Goal: Check status: Check status

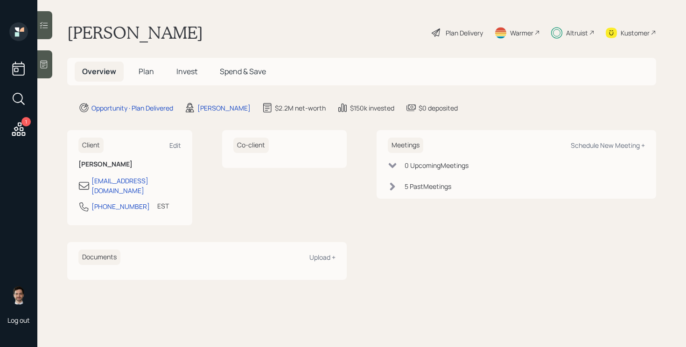
click at [182, 69] on span "Invest" at bounding box center [186, 71] width 21 height 10
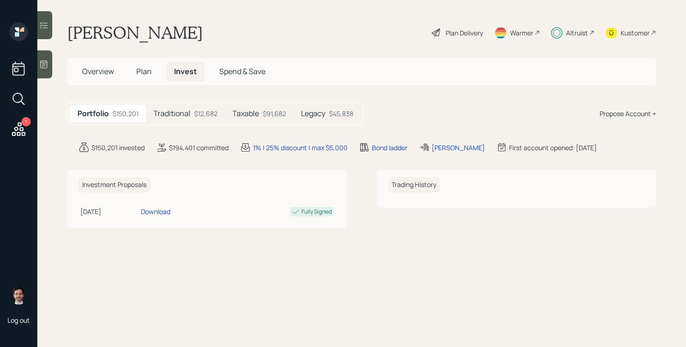
click at [247, 120] on div "Taxable $91,682" at bounding box center [259, 113] width 69 height 17
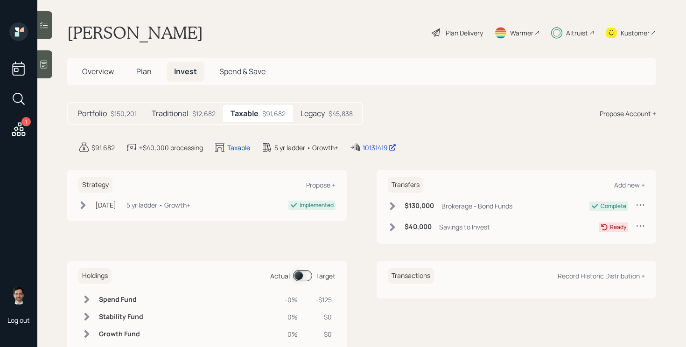
click at [329, 114] on div "$45,838" at bounding box center [340, 114] width 24 height 10
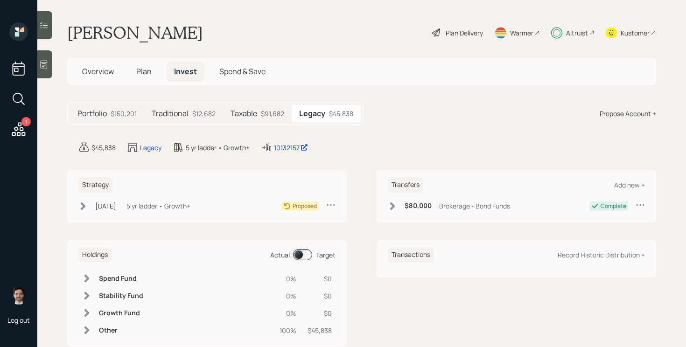
click at [254, 114] on h5 "Taxable" at bounding box center [243, 113] width 27 height 9
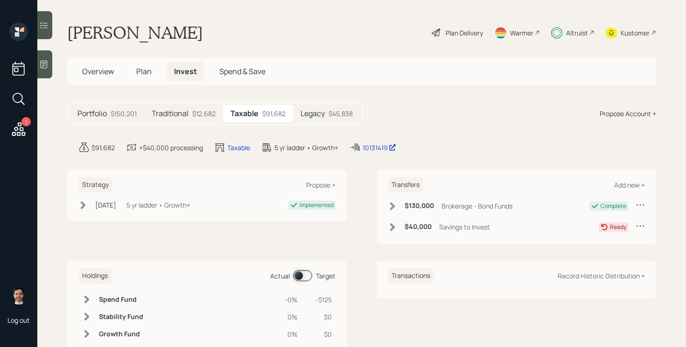
click at [336, 117] on div "$45,838" at bounding box center [340, 114] width 24 height 10
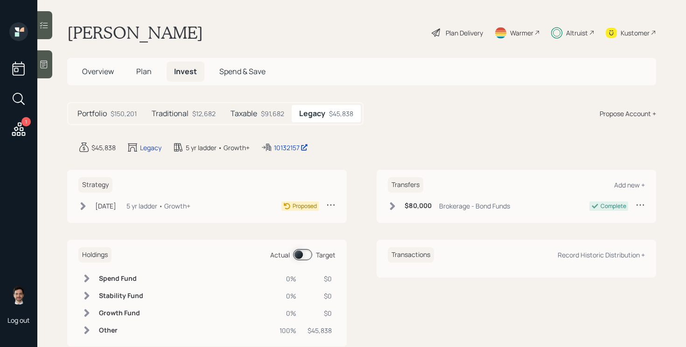
click at [259, 115] on div "Taxable $91,682" at bounding box center [257, 113] width 69 height 17
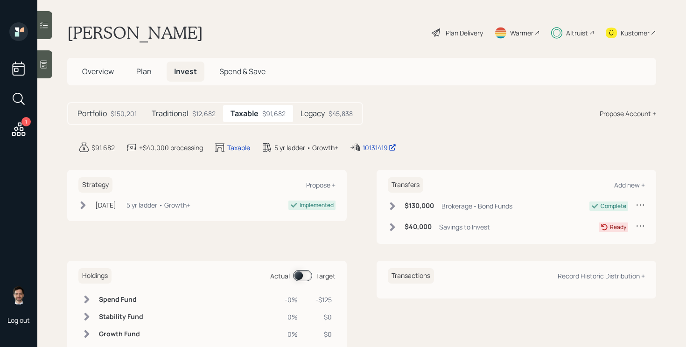
click at [79, 206] on icon at bounding box center [82, 205] width 9 height 9
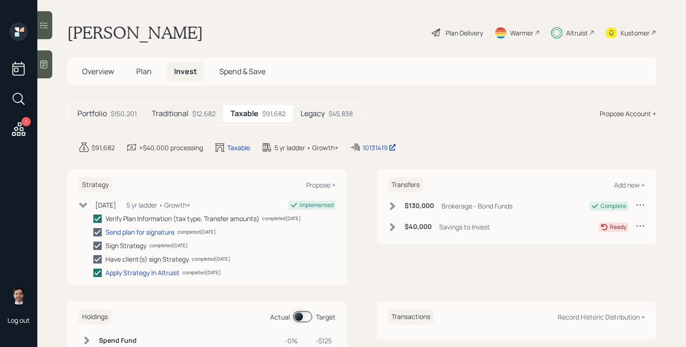
click at [79, 206] on icon at bounding box center [82, 205] width 9 height 9
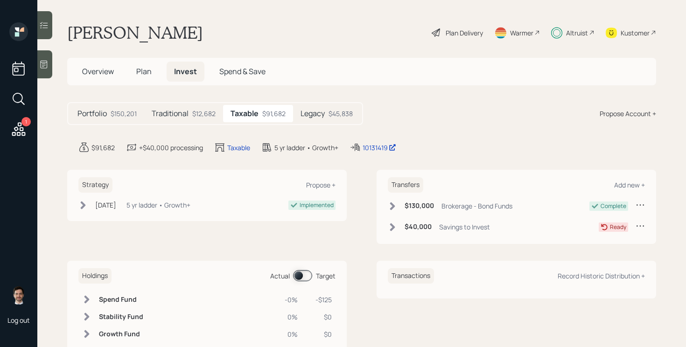
click at [198, 117] on div "$12,682" at bounding box center [203, 114] width 23 height 10
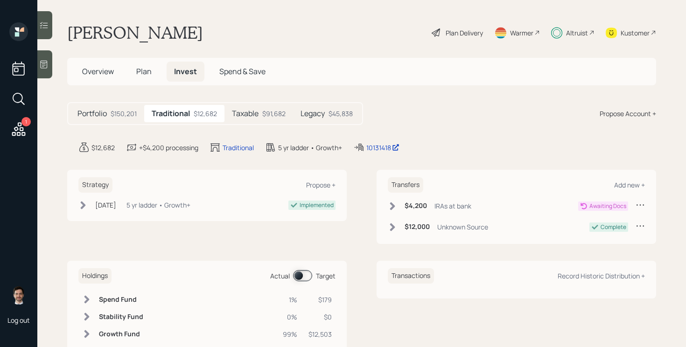
click at [269, 113] on div "$91,682" at bounding box center [273, 114] width 23 height 10
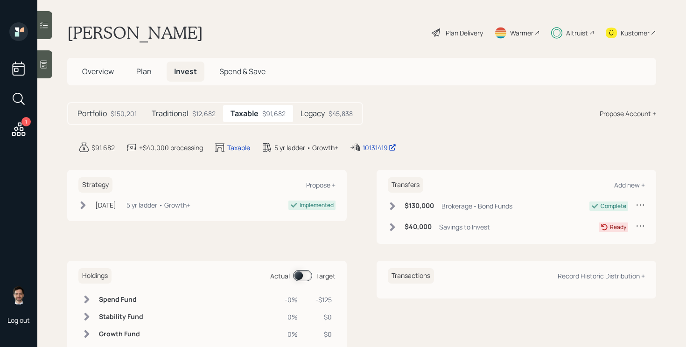
click at [334, 109] on div "$45,838" at bounding box center [340, 114] width 24 height 10
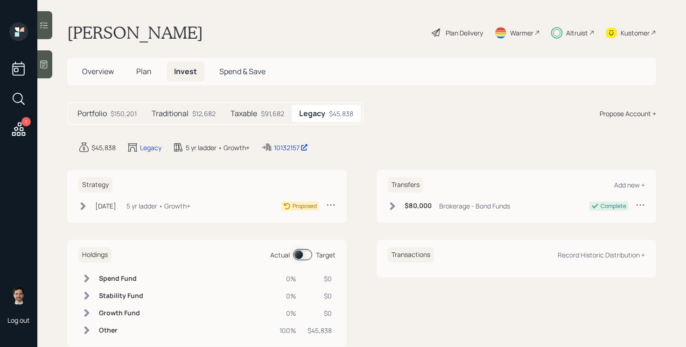
click at [247, 112] on h5 "Taxable" at bounding box center [243, 113] width 27 height 9
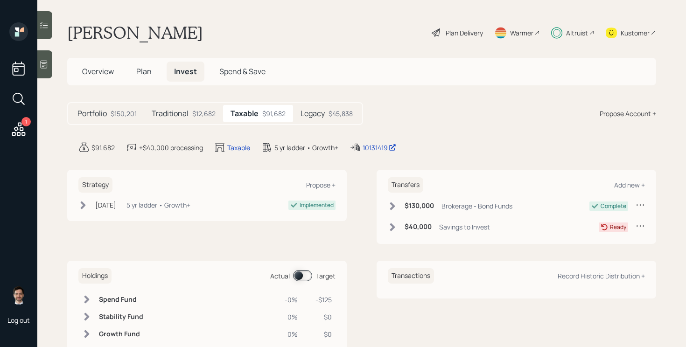
click at [320, 118] on div "Legacy $45,838" at bounding box center [326, 113] width 67 height 17
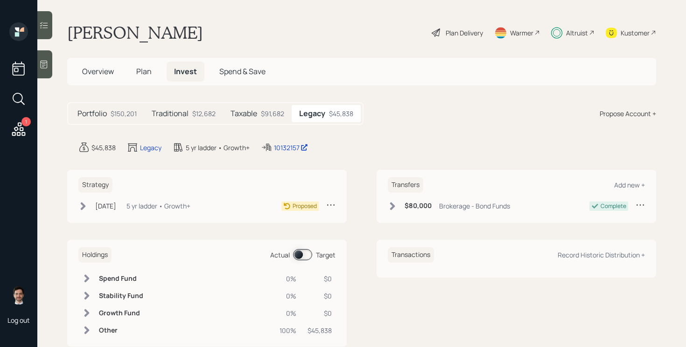
click at [269, 113] on div "$91,682" at bounding box center [272, 114] width 23 height 10
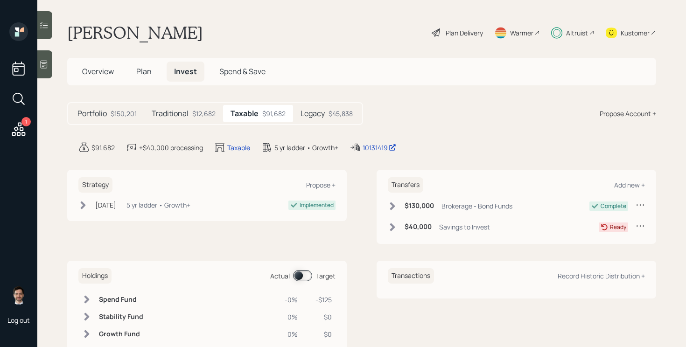
click at [326, 111] on div "Legacy $45,838" at bounding box center [326, 113] width 67 height 17
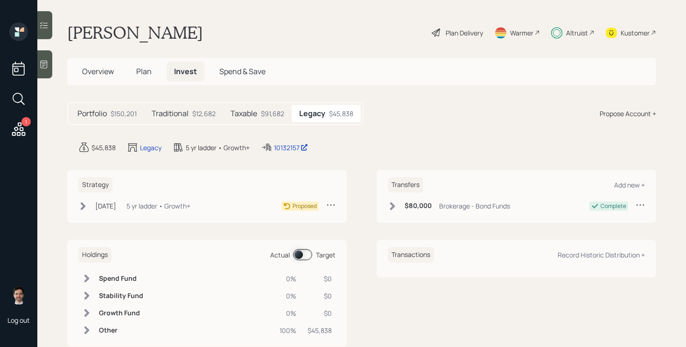
click at [81, 208] on icon at bounding box center [83, 206] width 5 height 8
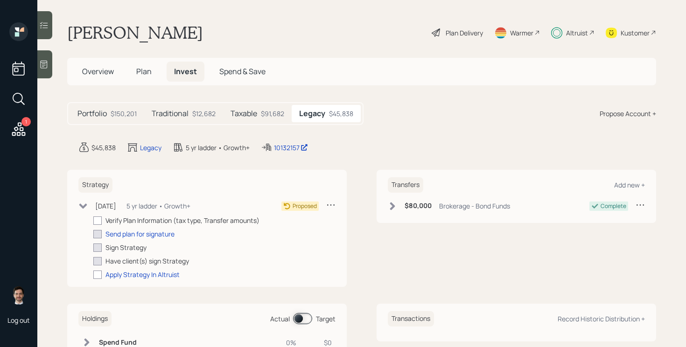
click at [81, 208] on icon at bounding box center [82, 205] width 9 height 9
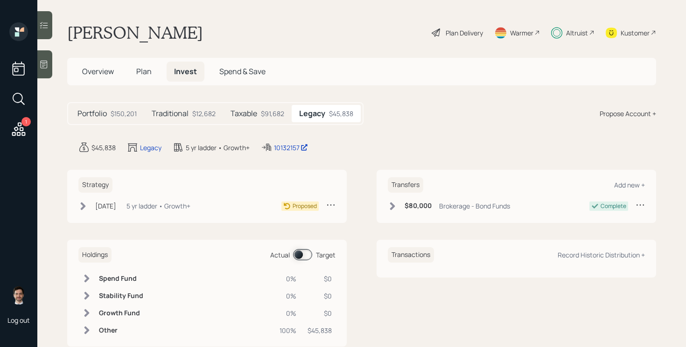
drag, startPoint x: 208, startPoint y: 105, endPoint x: 236, endPoint y: 105, distance: 28.9
click at [208, 105] on div "Traditional $12,682" at bounding box center [183, 113] width 79 height 17
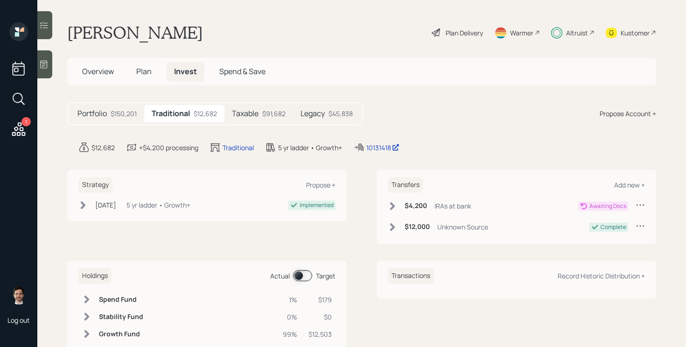
click at [239, 106] on div "Taxable $91,682" at bounding box center [258, 113] width 69 height 17
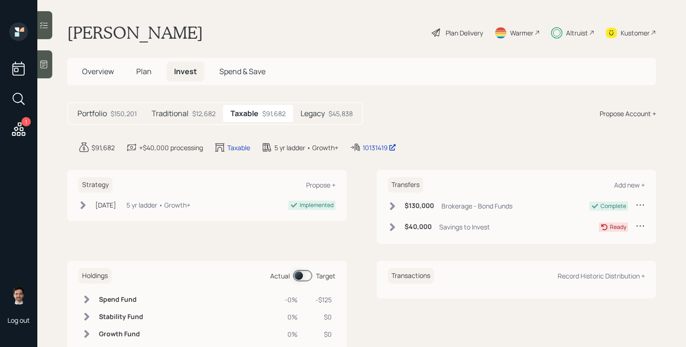
click at [78, 207] on icon at bounding box center [82, 205] width 9 height 9
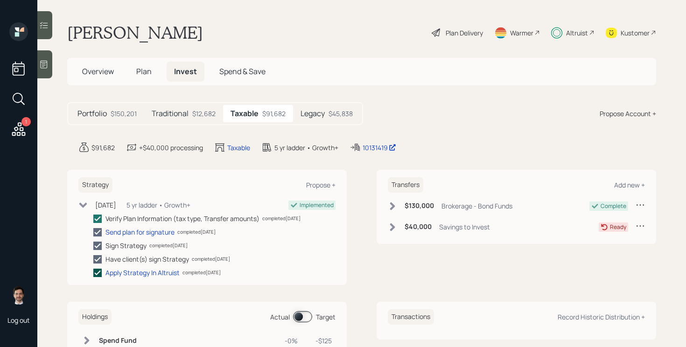
click at [98, 273] on icon at bounding box center [97, 273] width 8 height 8
click at [93, 273] on input "checkbox" at bounding box center [93, 272] width 0 height 0
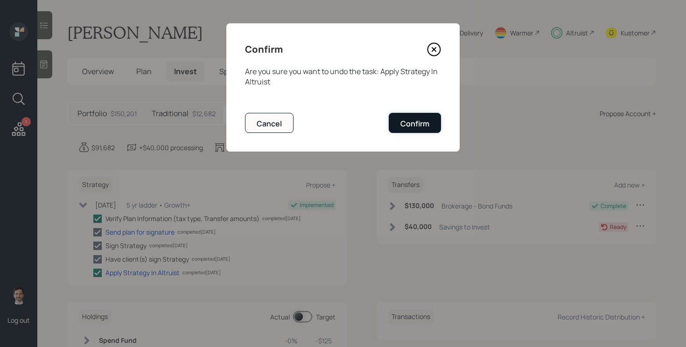
click at [424, 128] on div "Confirm" at bounding box center [414, 123] width 29 height 10
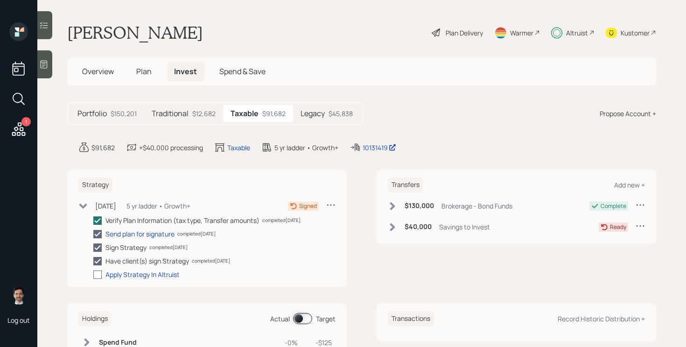
click at [97, 272] on div at bounding box center [97, 275] width 8 height 8
click at [93, 274] on input "checkbox" at bounding box center [93, 274] width 0 height 0
checkbox input "true"
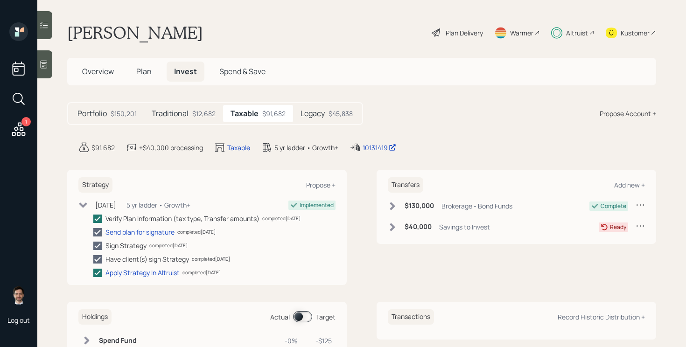
click at [82, 206] on icon at bounding box center [83, 204] width 8 height 5
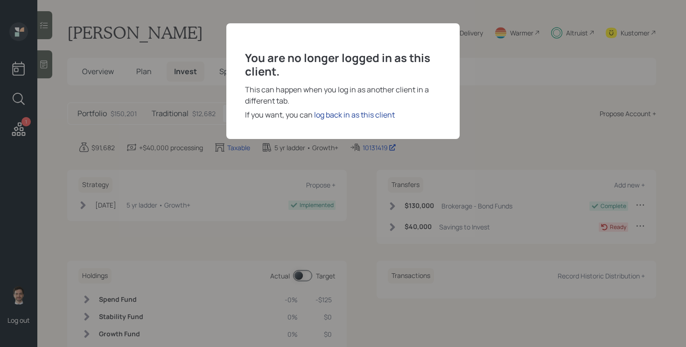
click at [349, 115] on div "log back in as this client" at bounding box center [354, 114] width 81 height 11
